Goal: Check status: Check status

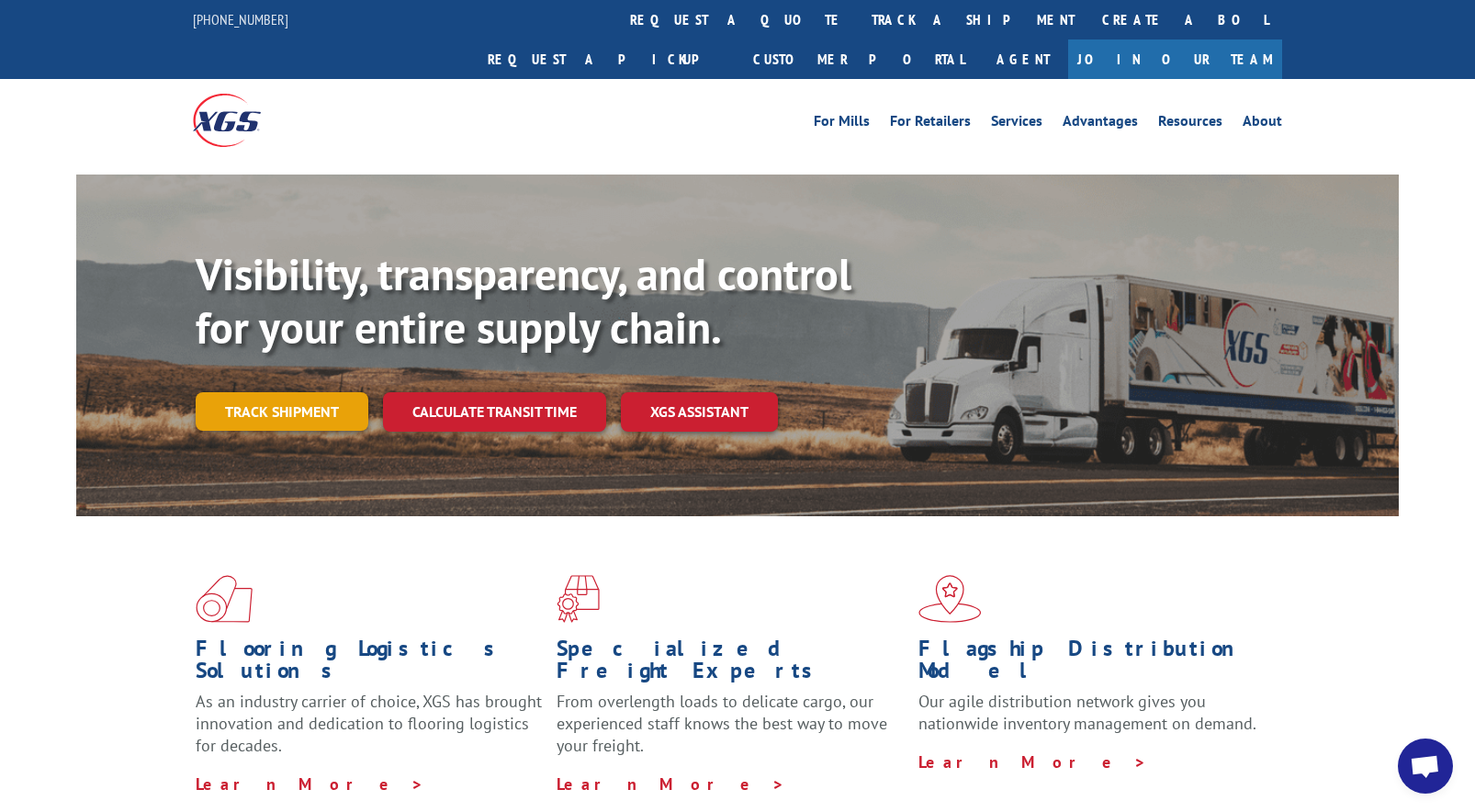
click at [267, 392] on link "Track shipment" at bounding box center [282, 411] width 172 height 39
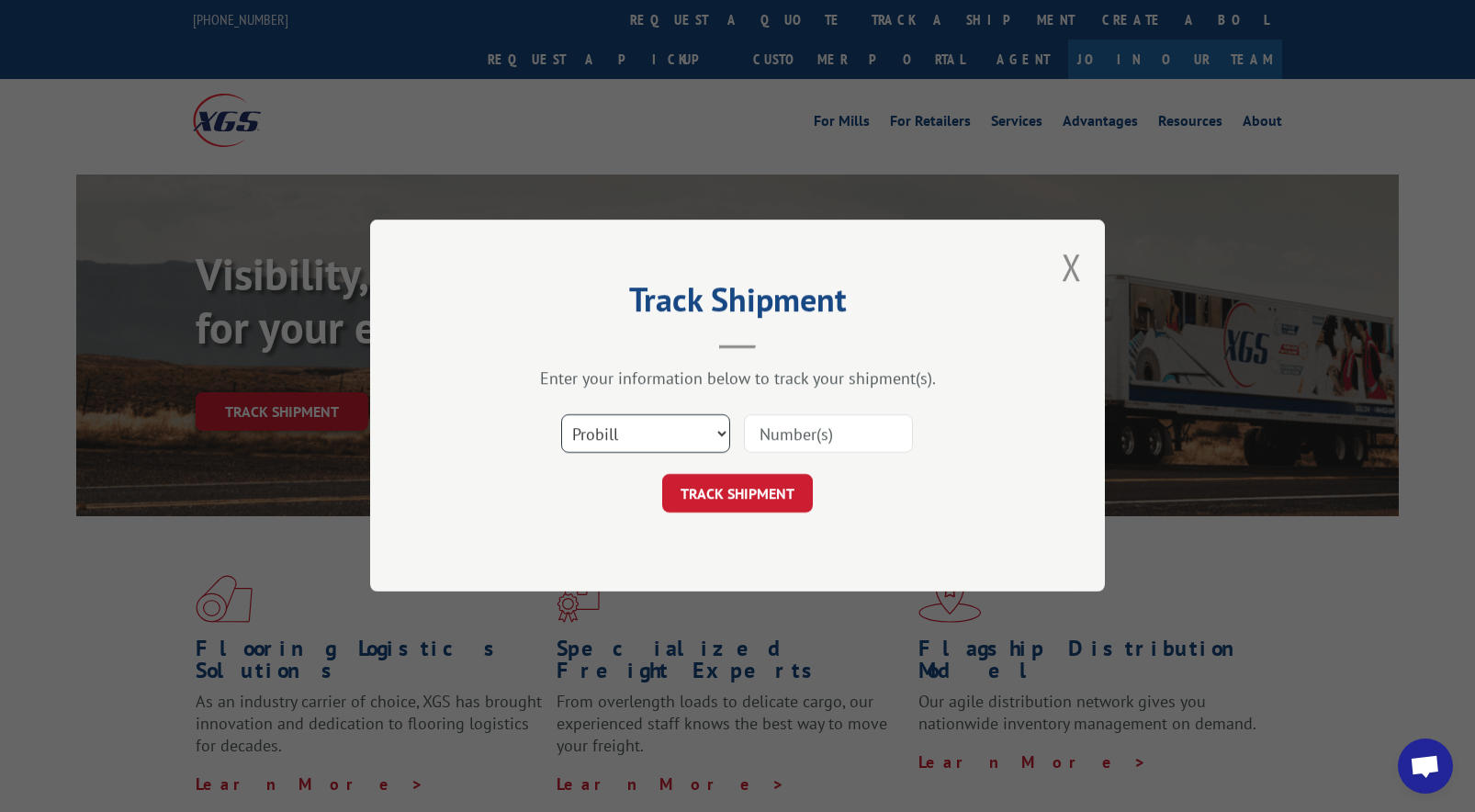
click at [646, 439] on select "Select category... Probill BOL PO" at bounding box center [646, 434] width 169 height 39
select select "bol"
click at [561, 415] on select "Select category... Probill BOL PO" at bounding box center [646, 434] width 169 height 39
paste input "2870226"
type input "2870226"
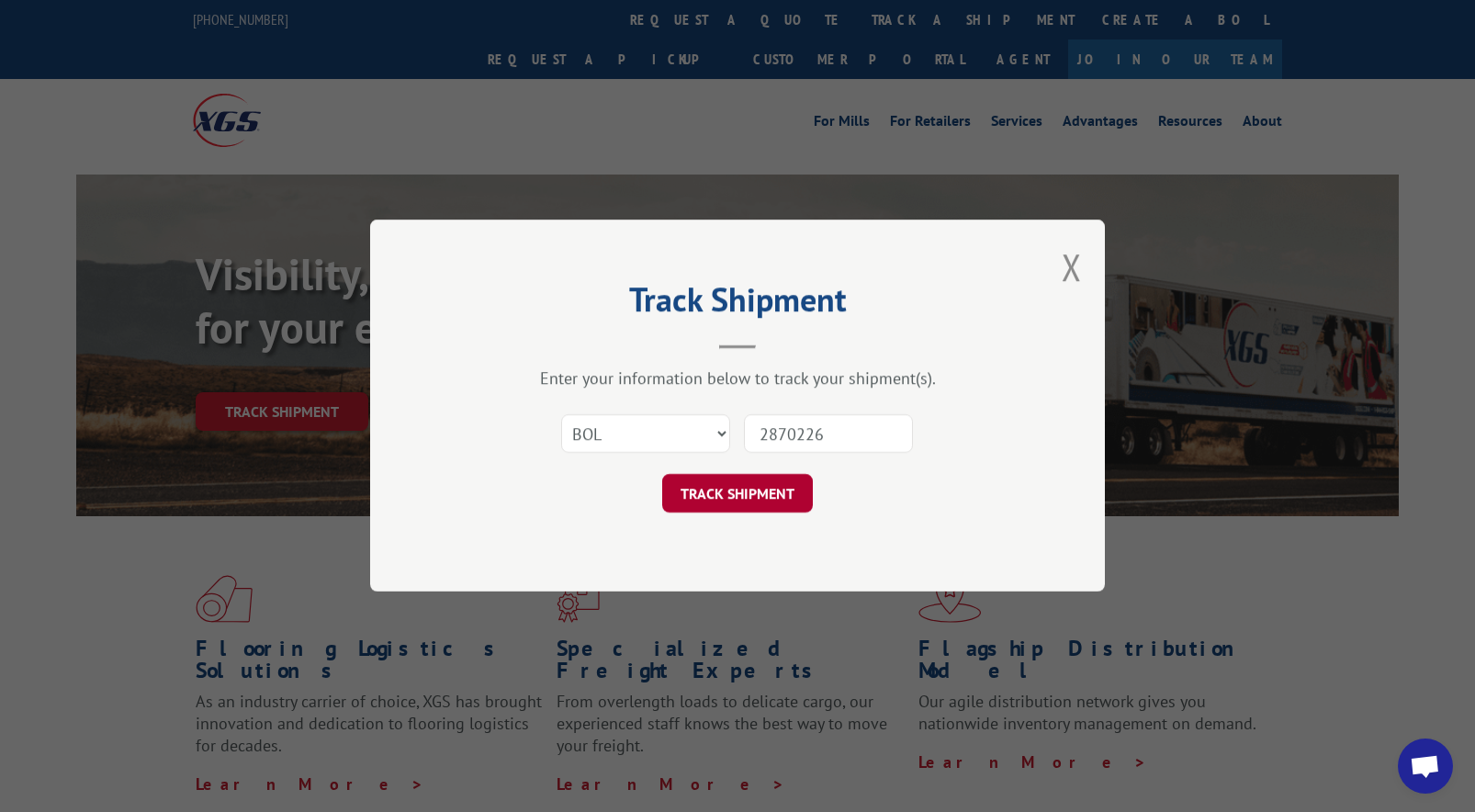
click at [742, 495] on button "TRACK SHIPMENT" at bounding box center [737, 494] width 150 height 39
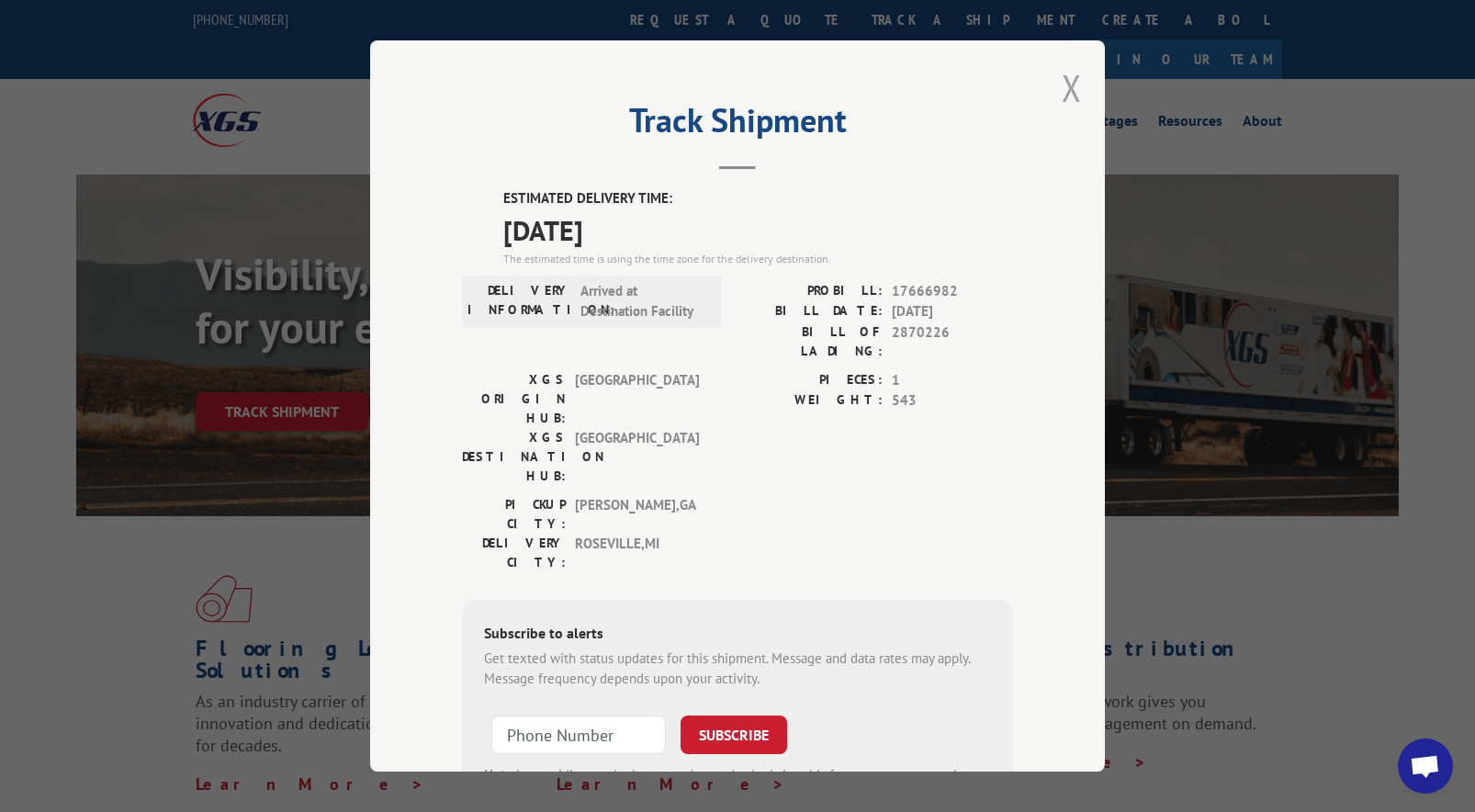
click at [1062, 90] on button "Close modal" at bounding box center [1072, 88] width 20 height 49
